Goal: Complete application form: Complete application form

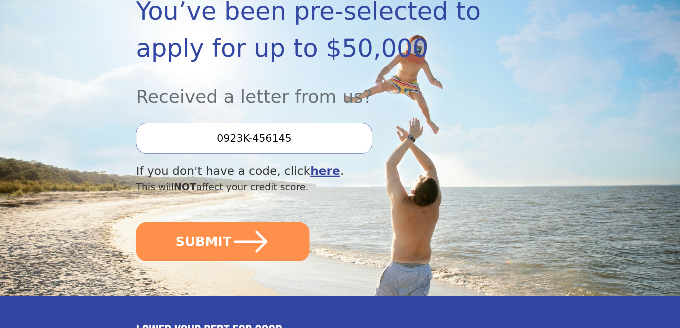
scroll to position [178, 0]
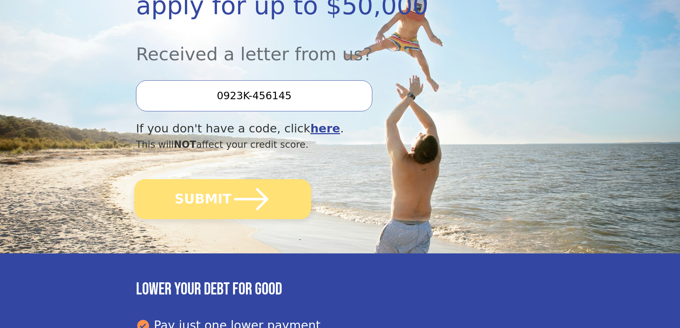
click at [210, 201] on button "SUBMIT" at bounding box center [222, 199] width 177 height 40
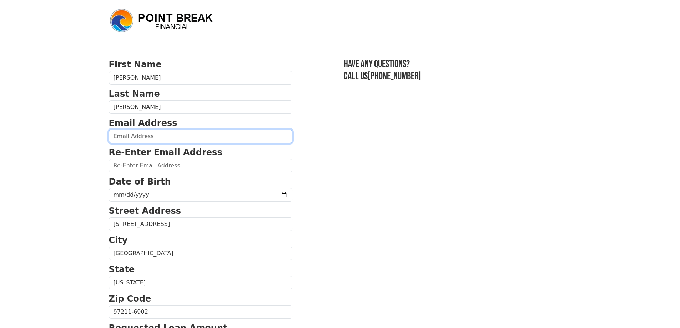
click at [198, 140] on input "email" at bounding box center [200, 137] width 183 height 14
type input "[EMAIL_ADDRESS][DOMAIN_NAME]"
click at [351, 143] on section "First Name [PERSON_NAME] Last Name [PERSON_NAME] Email Address [EMAIL_ADDRESS][…" at bounding box center [340, 312] width 463 height 509
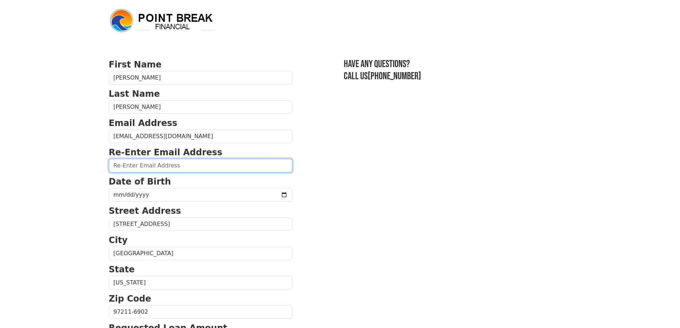
click at [235, 165] on input "email" at bounding box center [200, 166] width 183 height 14
type input "[EMAIL_ADDRESS][DOMAIN_NAME]"
click at [350, 155] on section "First Name [PERSON_NAME] Last Name [PERSON_NAME] Email Address [EMAIL_ADDRESS][…" at bounding box center [340, 312] width 463 height 509
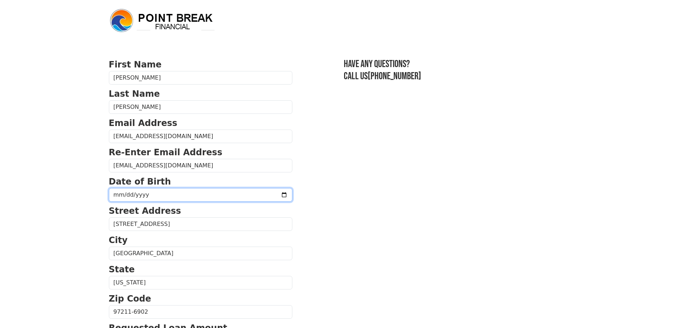
click at [267, 195] on input "date" at bounding box center [200, 195] width 183 height 14
type input "[DATE]"
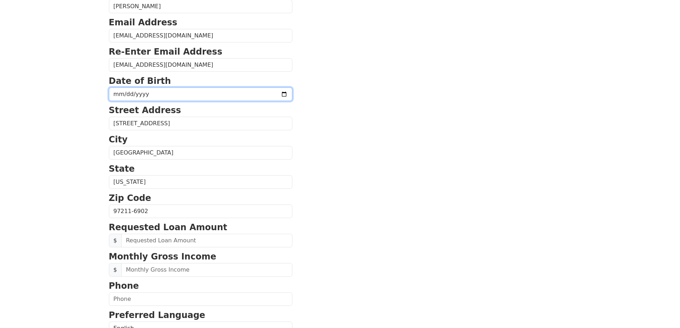
scroll to position [143, 0]
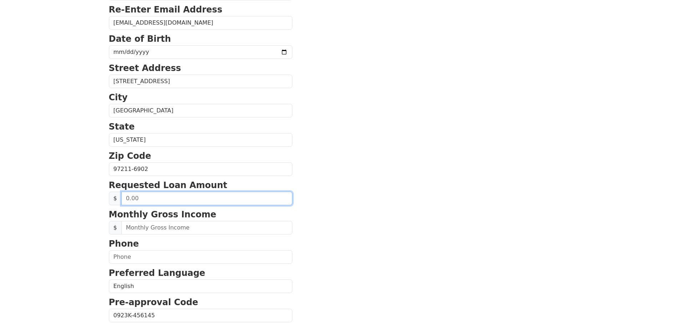
click at [201, 201] on input "text" at bounding box center [206, 199] width 171 height 14
type input "5,000.00"
click at [389, 202] on section "First Name [PERSON_NAME] Last Name [PERSON_NAME] Email Address [EMAIL_ADDRESS][…" at bounding box center [340, 169] width 463 height 509
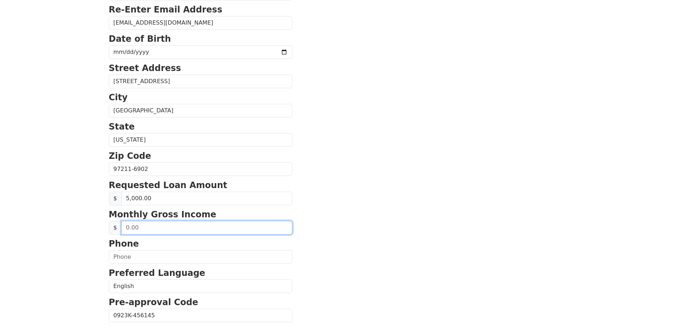
click at [162, 227] on input "text" at bounding box center [206, 228] width 171 height 14
type input "7,000.00"
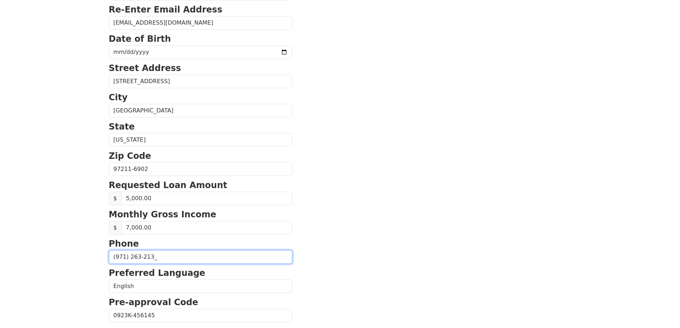
type input "[PHONE_NUMBER]"
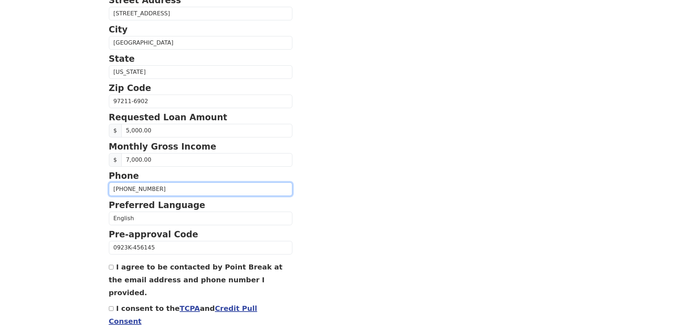
scroll to position [214, 0]
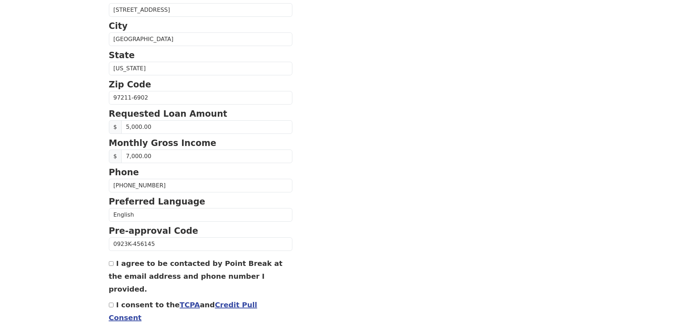
click at [112, 264] on input "I agree to be contacted by Point Break at the email address and phone number I …" at bounding box center [111, 263] width 5 height 5
checkbox input "true"
click at [110, 303] on input "I consent to the TCPA and Credit Pull Consent" at bounding box center [111, 305] width 5 height 5
checkbox input "true"
